Goal: Transaction & Acquisition: Subscribe to service/newsletter

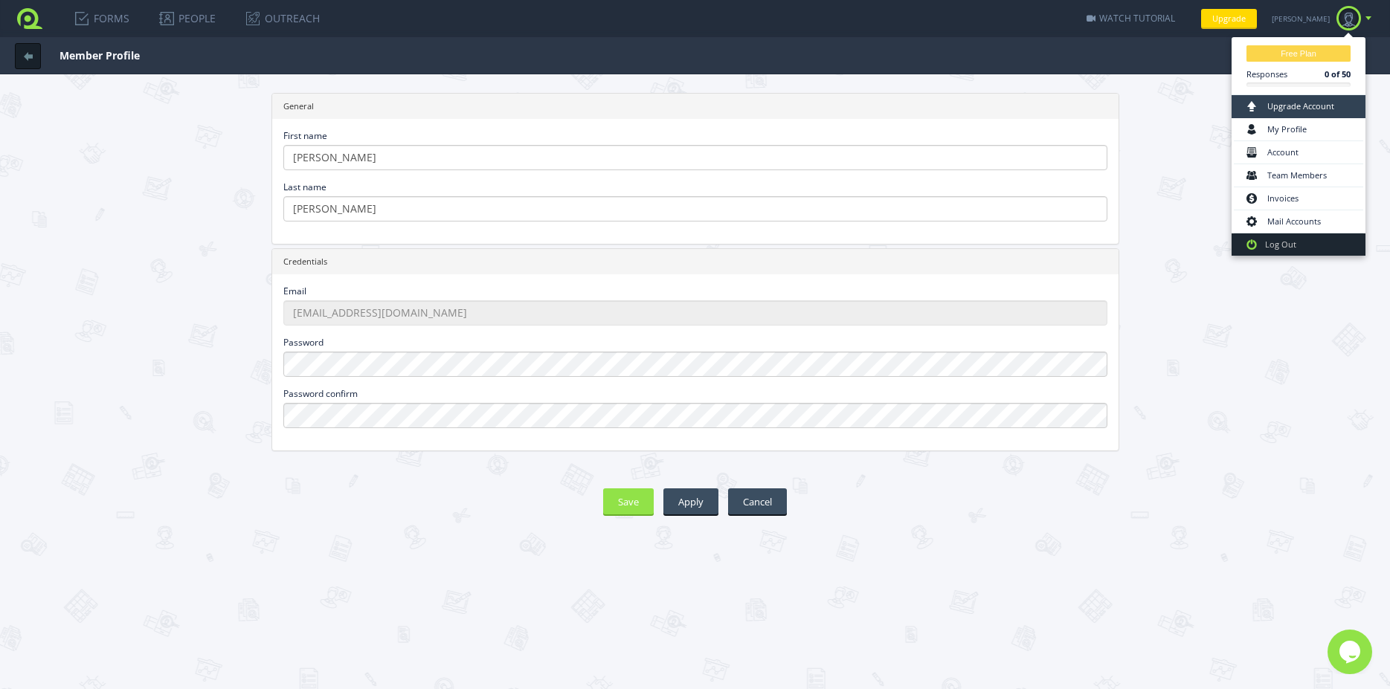
click at [1296, 104] on link "Upgrade Account" at bounding box center [1298, 106] width 129 height 23
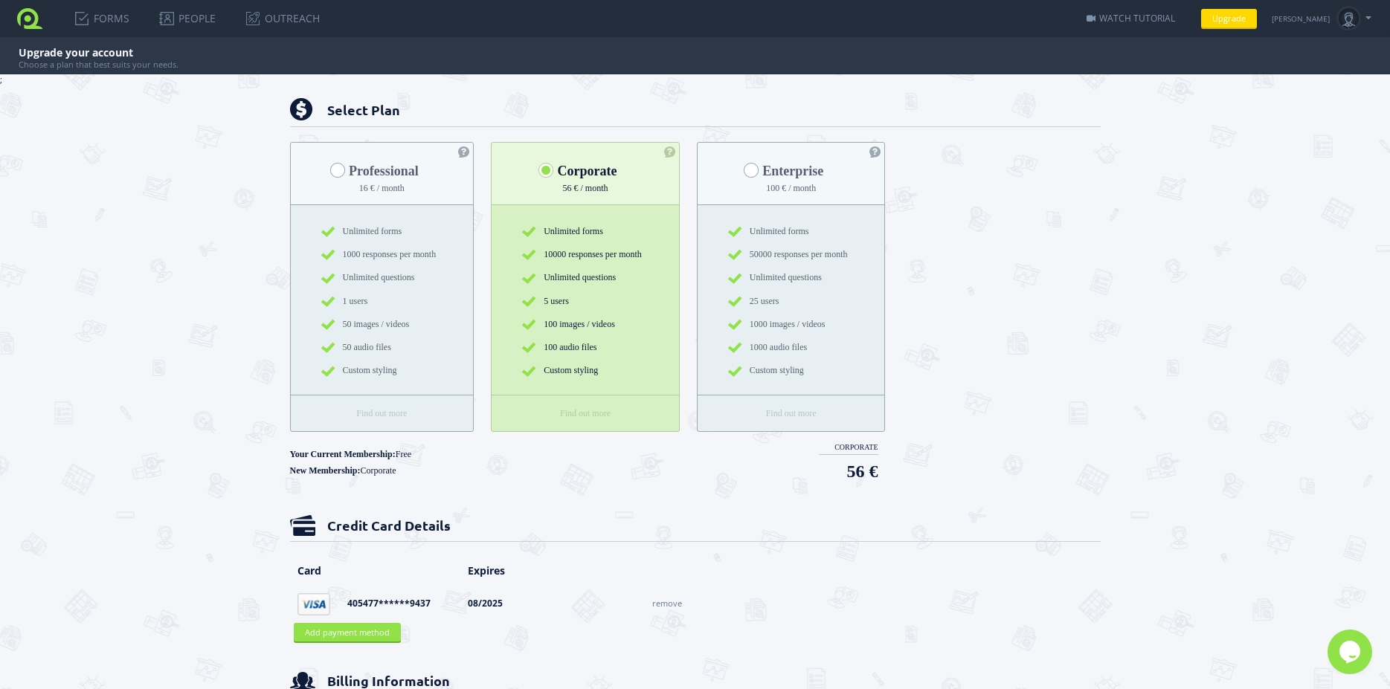
click at [331, 170] on span at bounding box center [337, 170] width 15 height 15
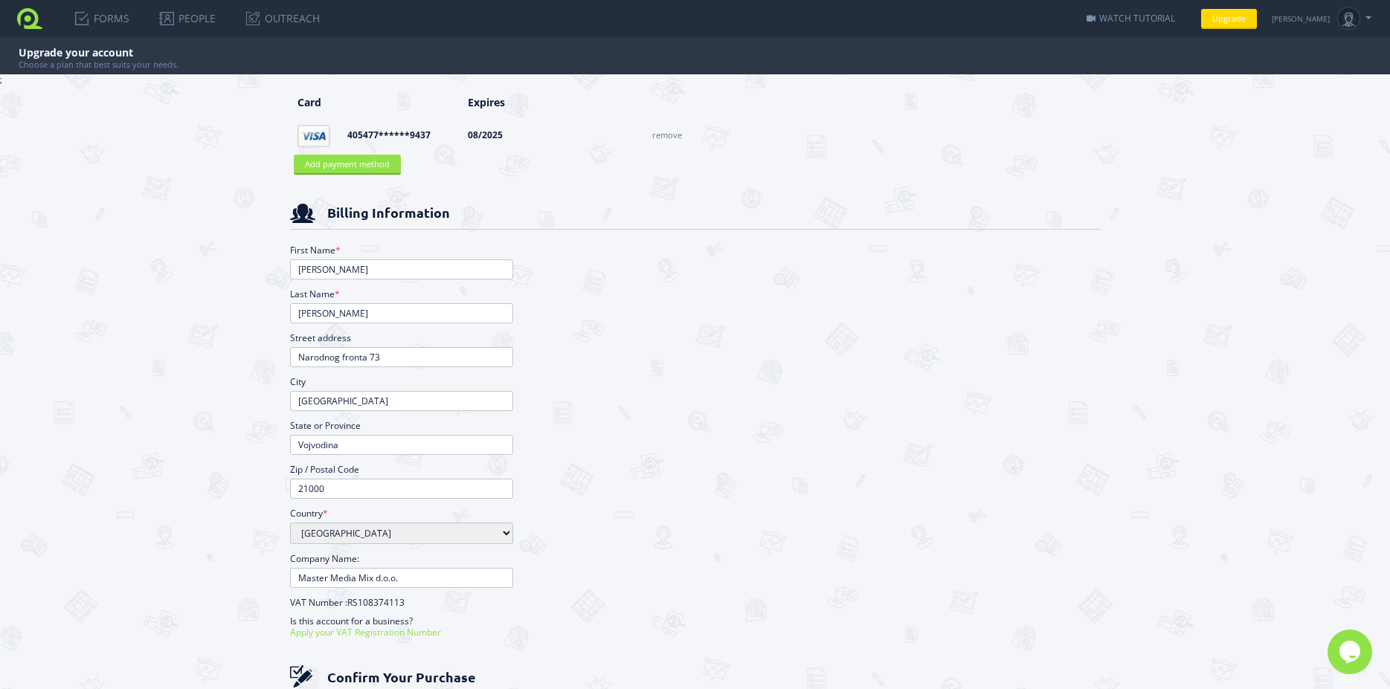
scroll to position [667, 0]
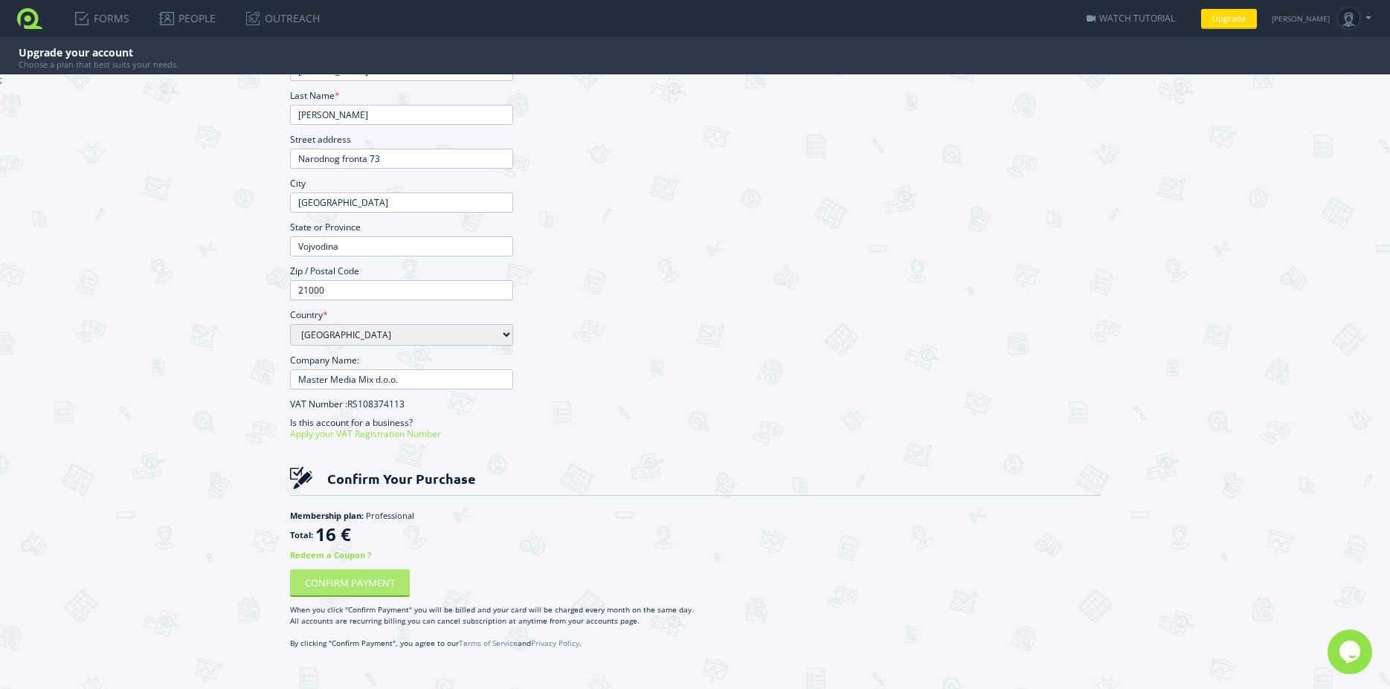
click at [370, 589] on button "CONFIRM PAYMENT" at bounding box center [350, 583] width 120 height 26
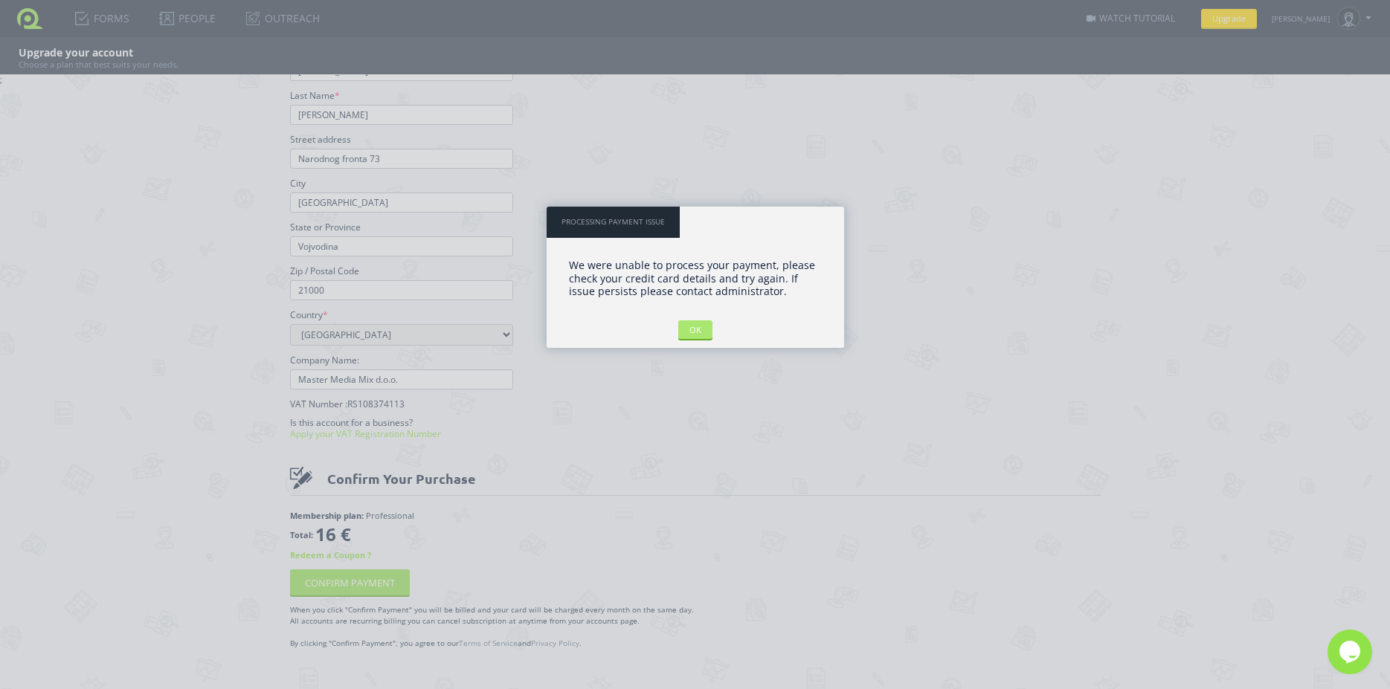
click at [700, 330] on input "OK" at bounding box center [695, 329] width 34 height 19
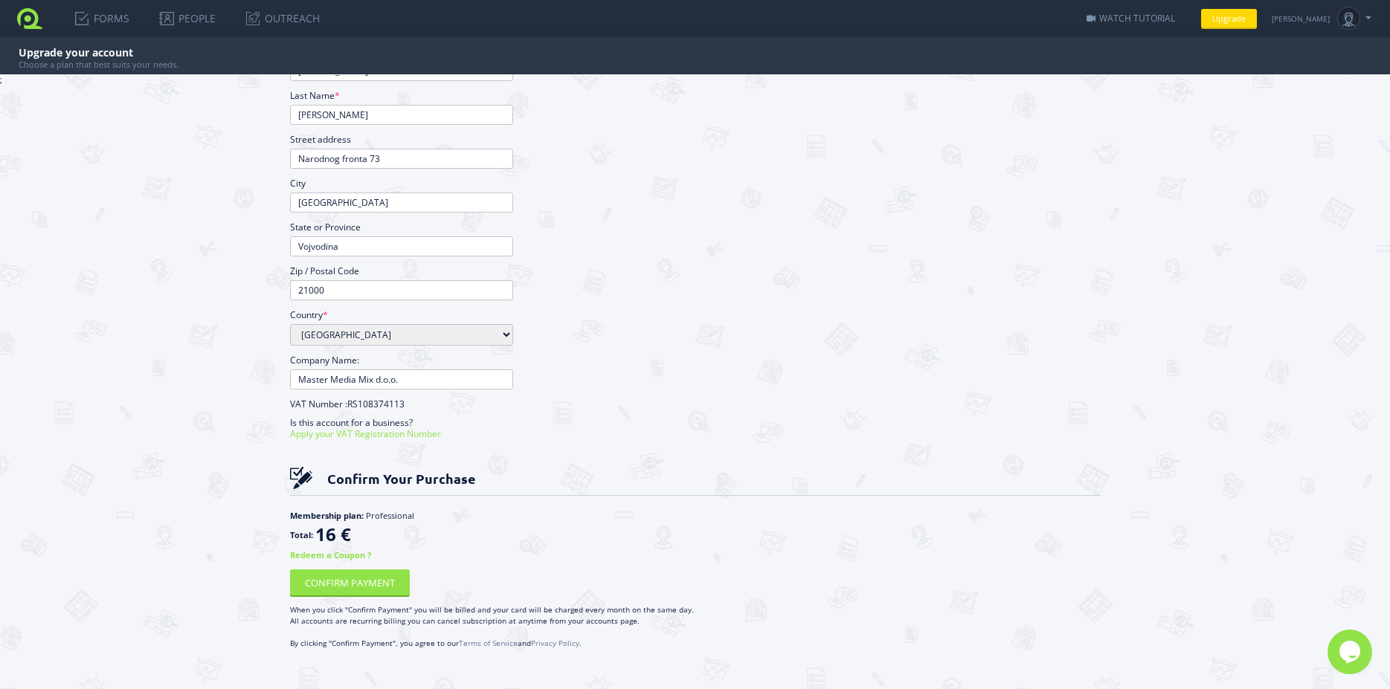
scroll to position [265, 0]
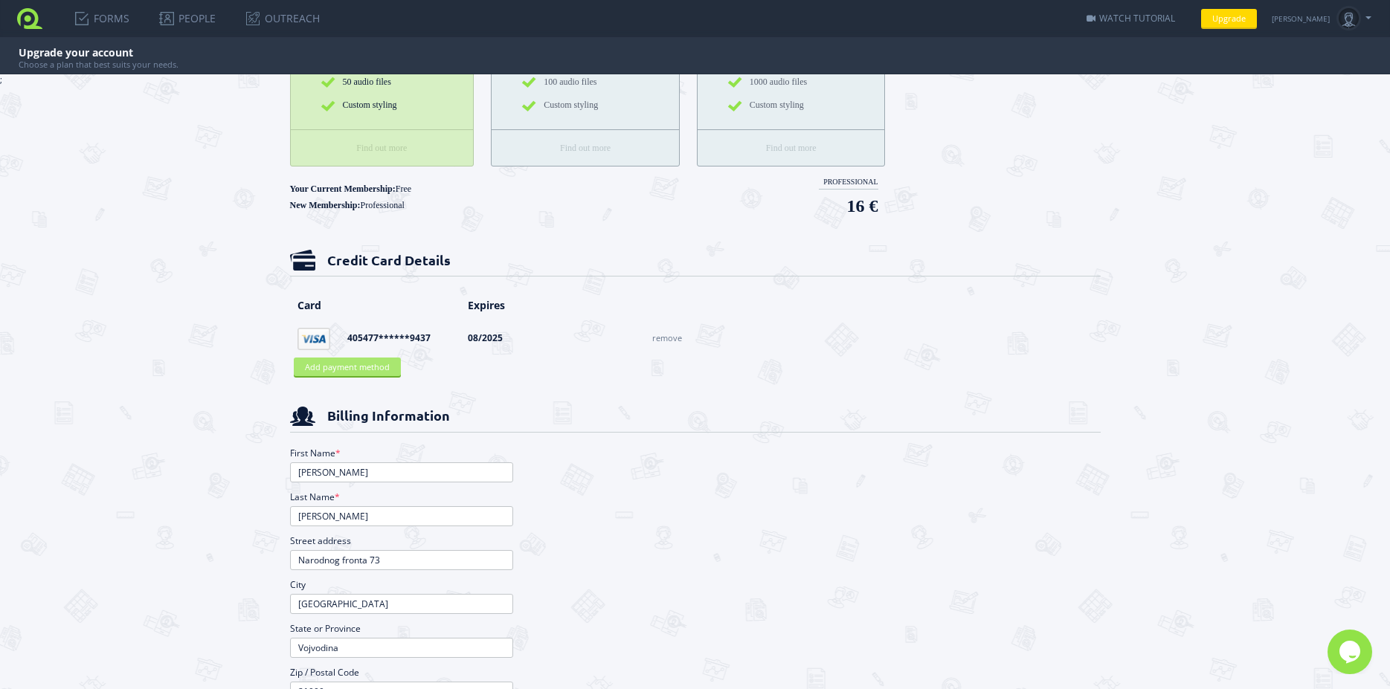
click at [365, 367] on button "Add payment method" at bounding box center [347, 367] width 107 height 19
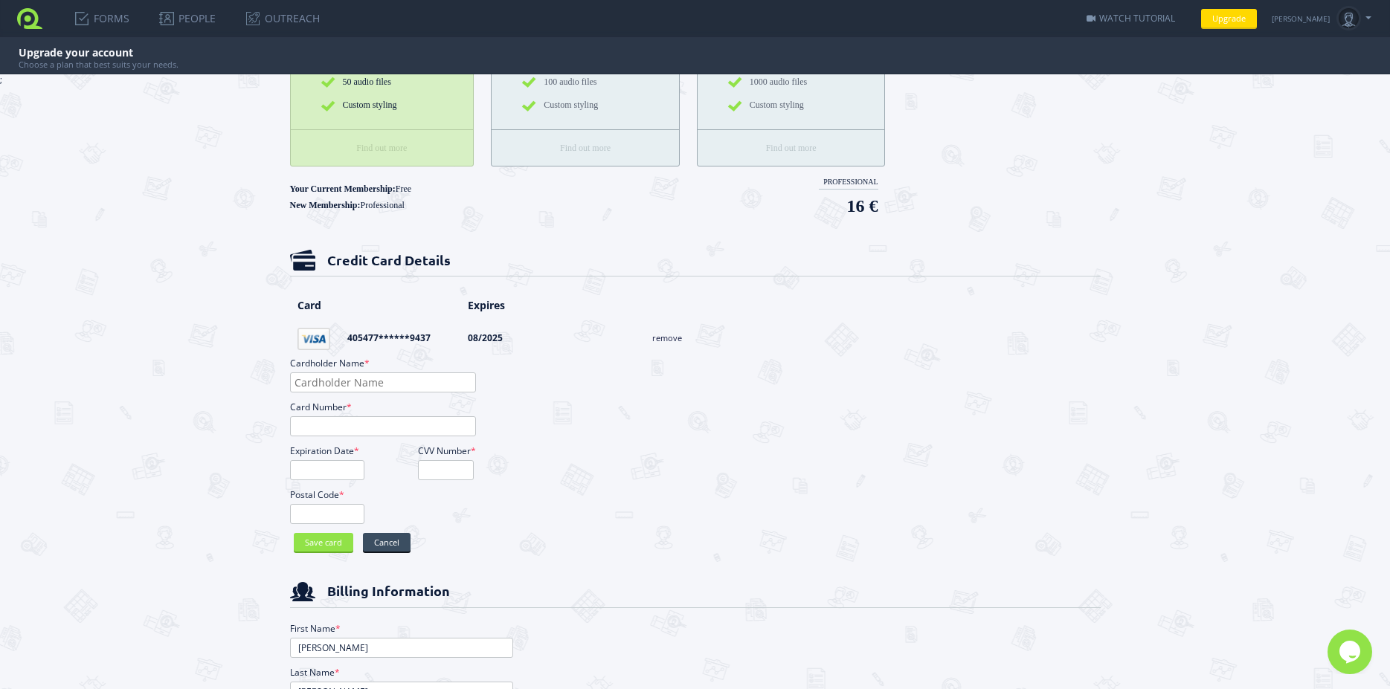
click at [667, 337] on link "remove" at bounding box center [667, 337] width 30 height 11
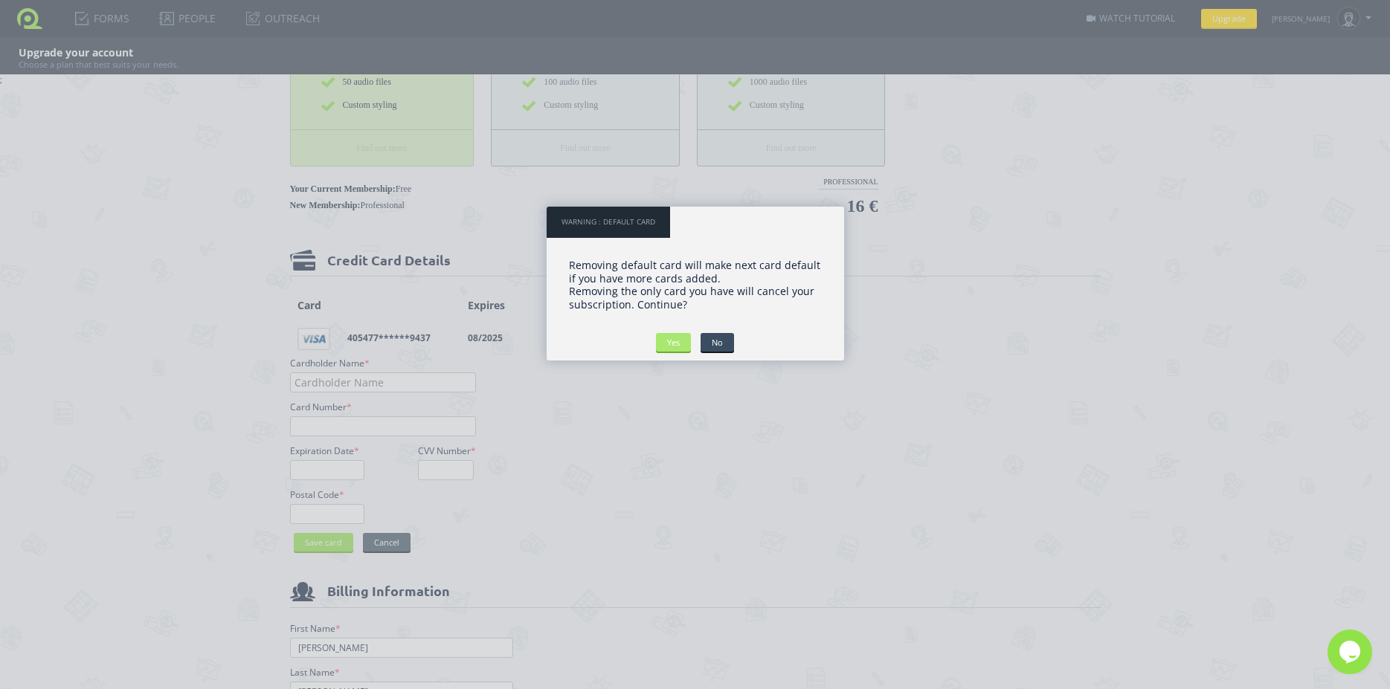
click at [677, 342] on input "Yes" at bounding box center [673, 342] width 35 height 19
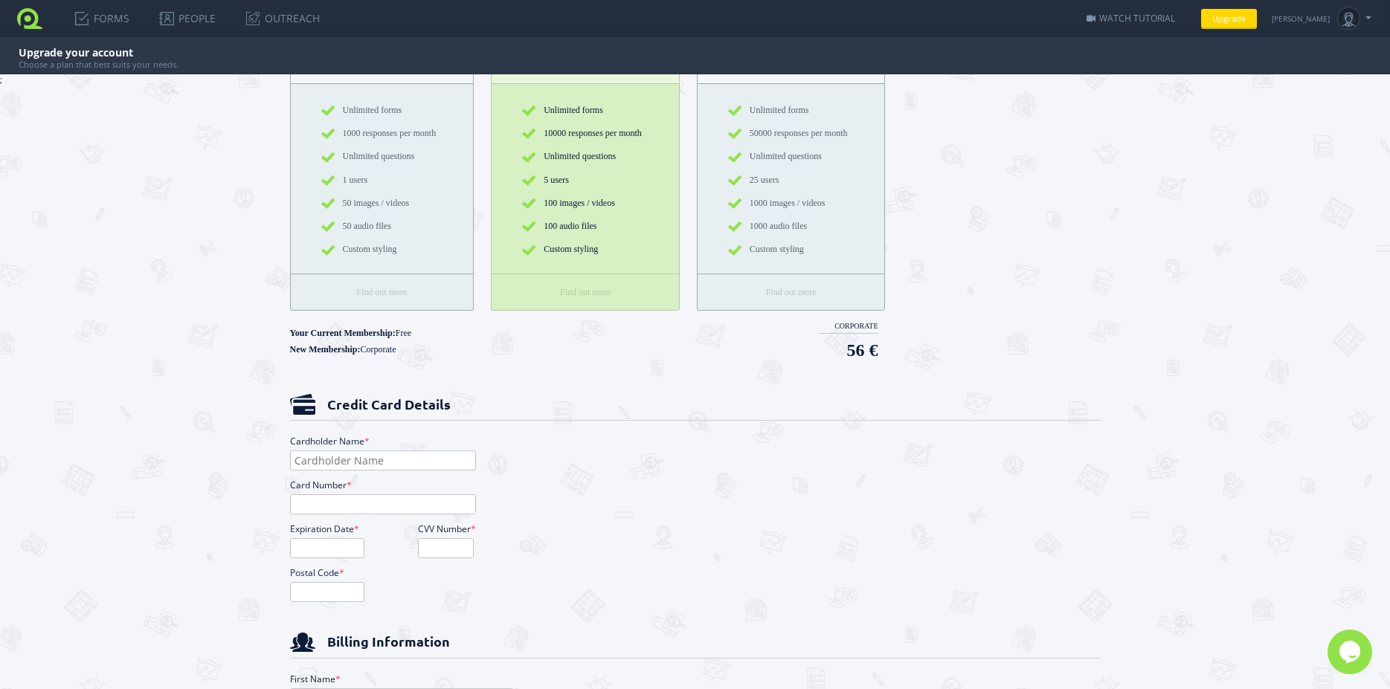
scroll to position [80, 0]
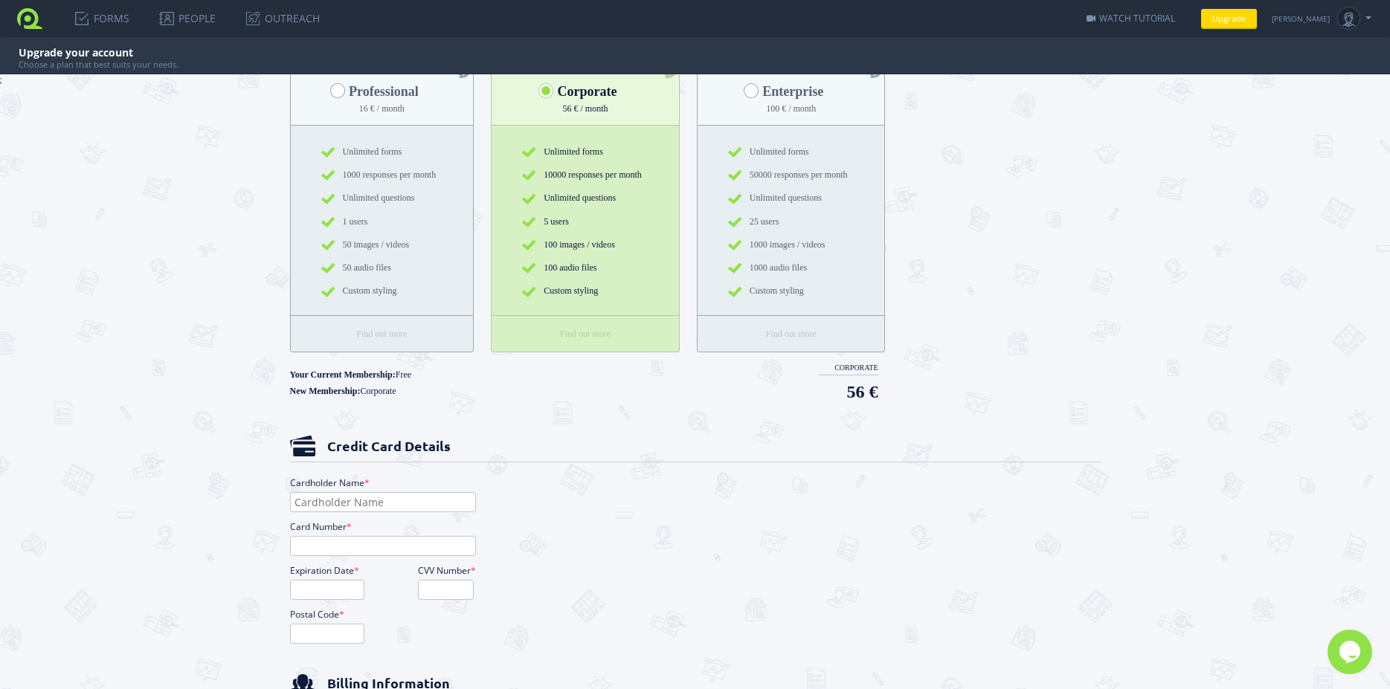
click at [335, 497] on input "Cardholder Name *" at bounding box center [383, 502] width 186 height 20
type input "[PERSON_NAME]"
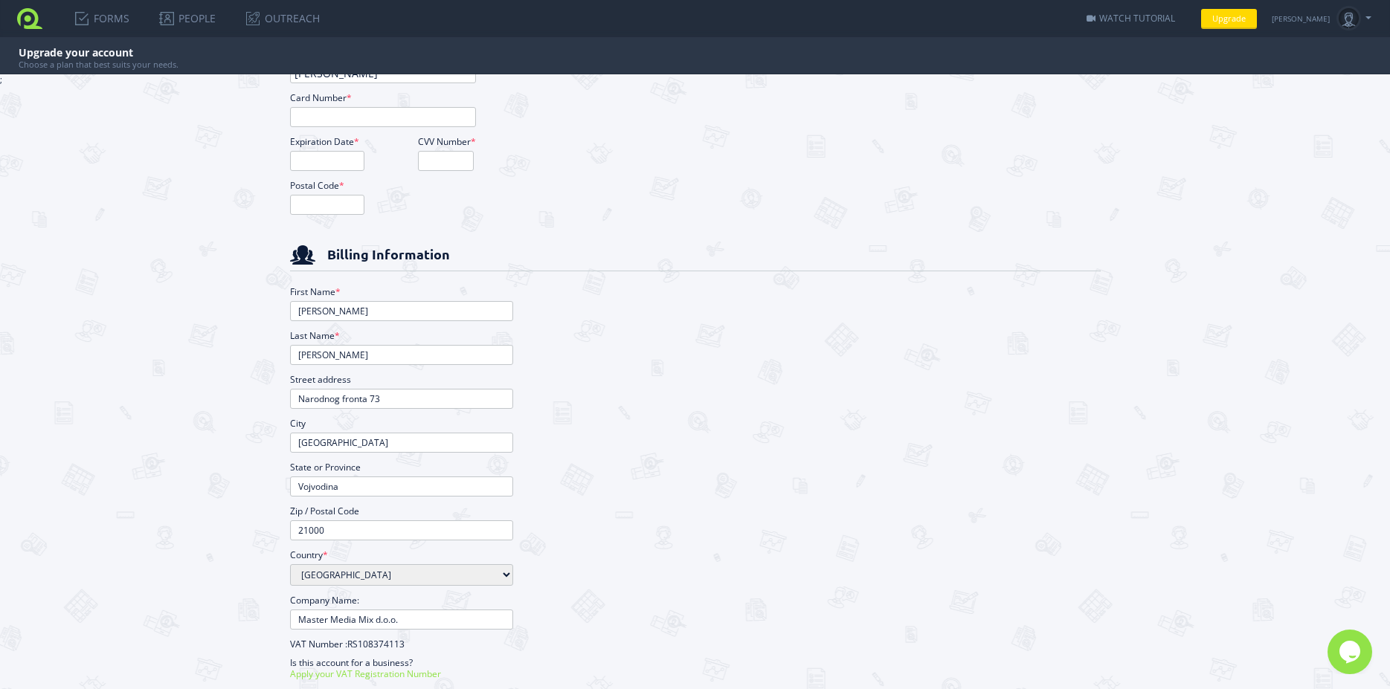
scroll to position [548, 0]
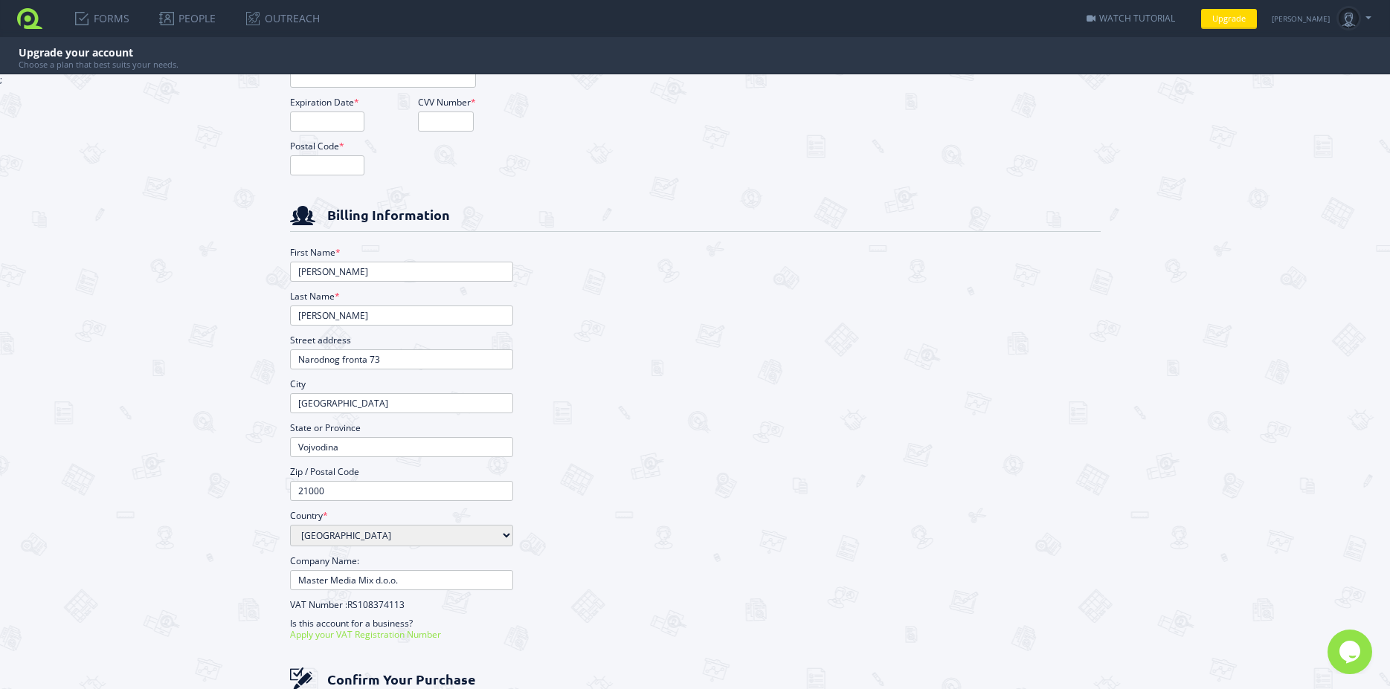
click at [140, 272] on div "Select Plan Professional 20 € / month 16 € / month 20 € / month 16 $ / month 20…" at bounding box center [695, 381] width 1390 height 615
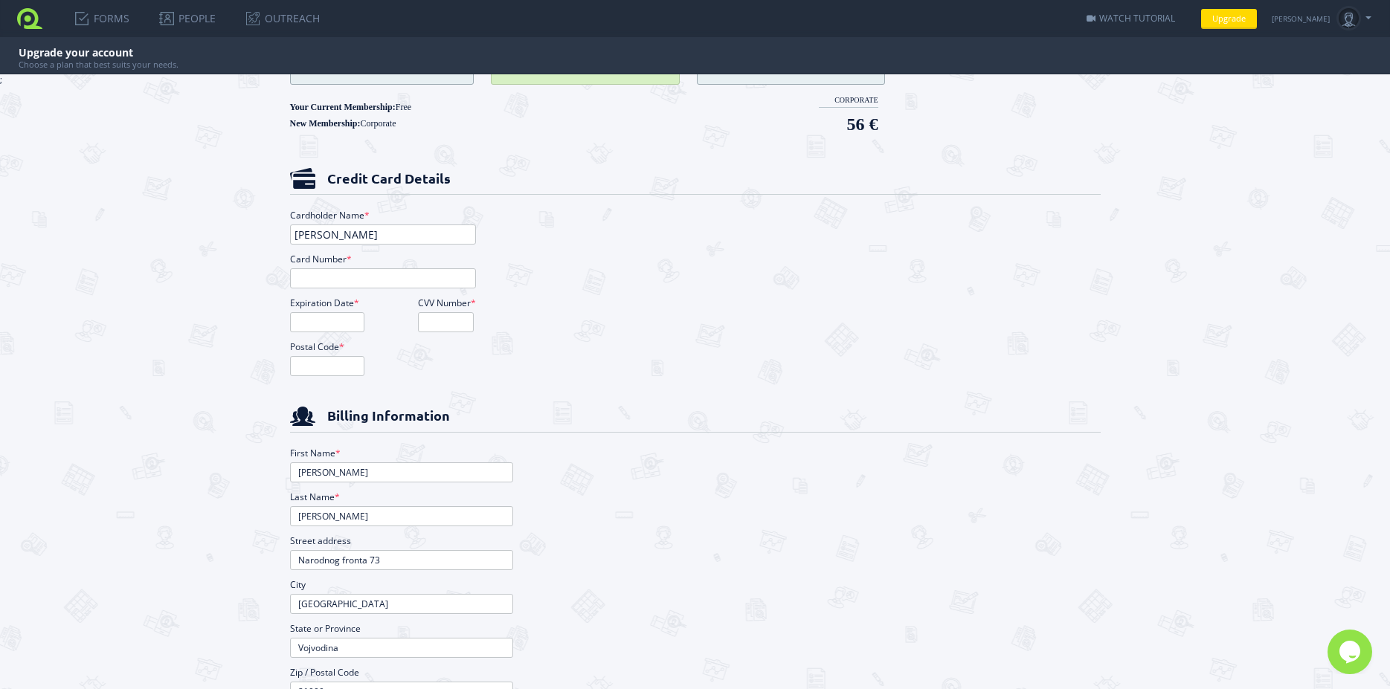
scroll to position [0, 0]
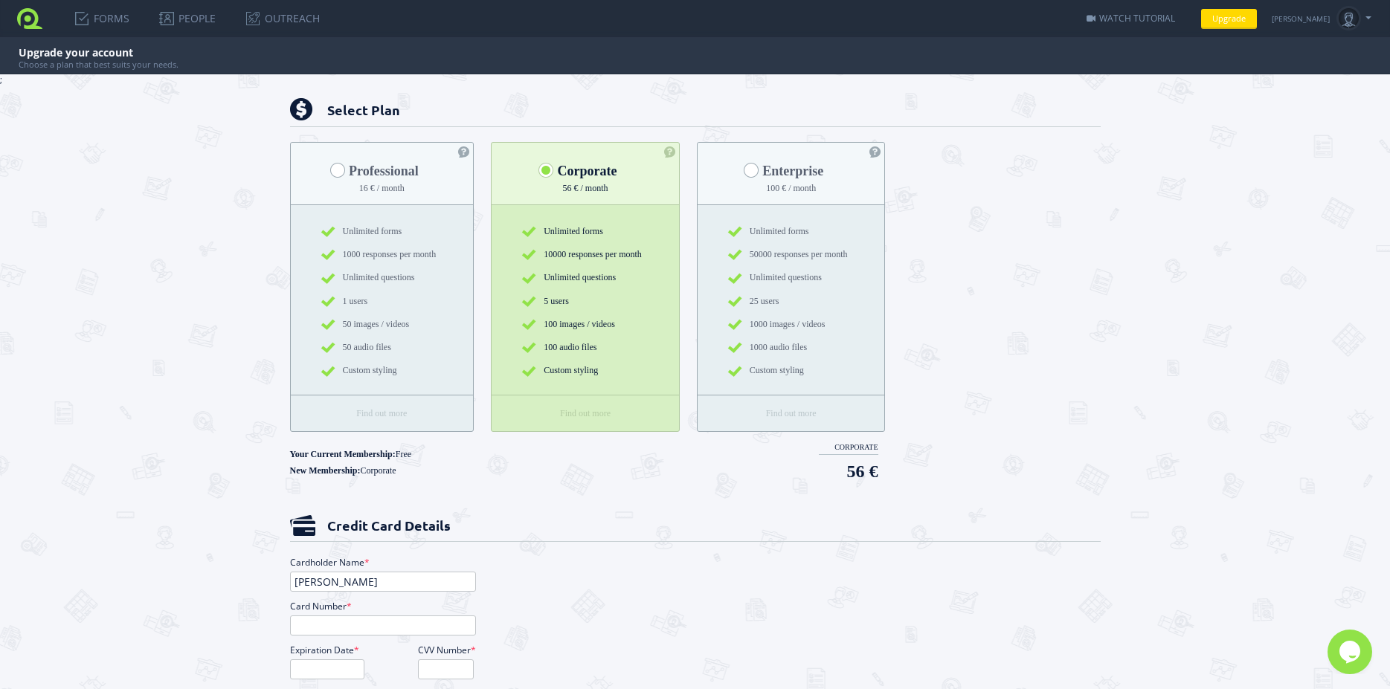
click at [334, 170] on span at bounding box center [337, 170] width 15 height 15
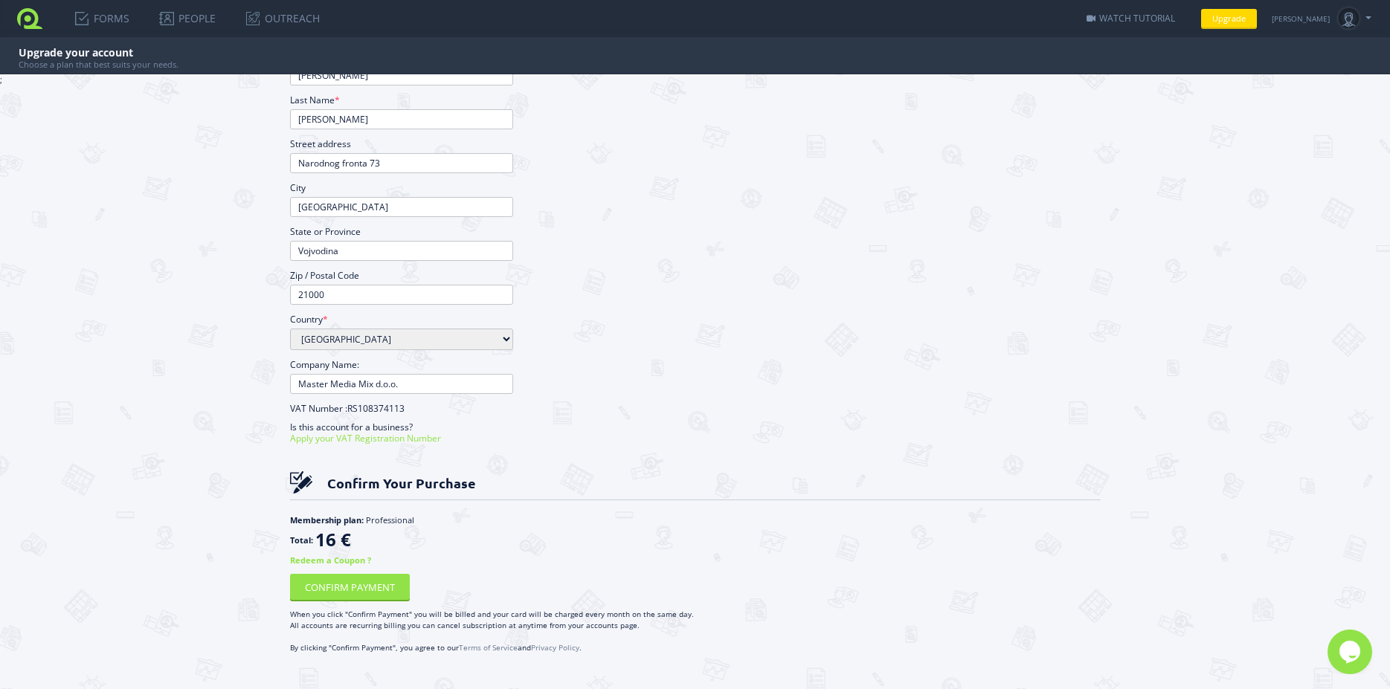
scroll to position [749, 0]
click at [360, 583] on button "CONFIRM PAYMENT" at bounding box center [350, 583] width 120 height 26
